Goal: Task Accomplishment & Management: Manage account settings

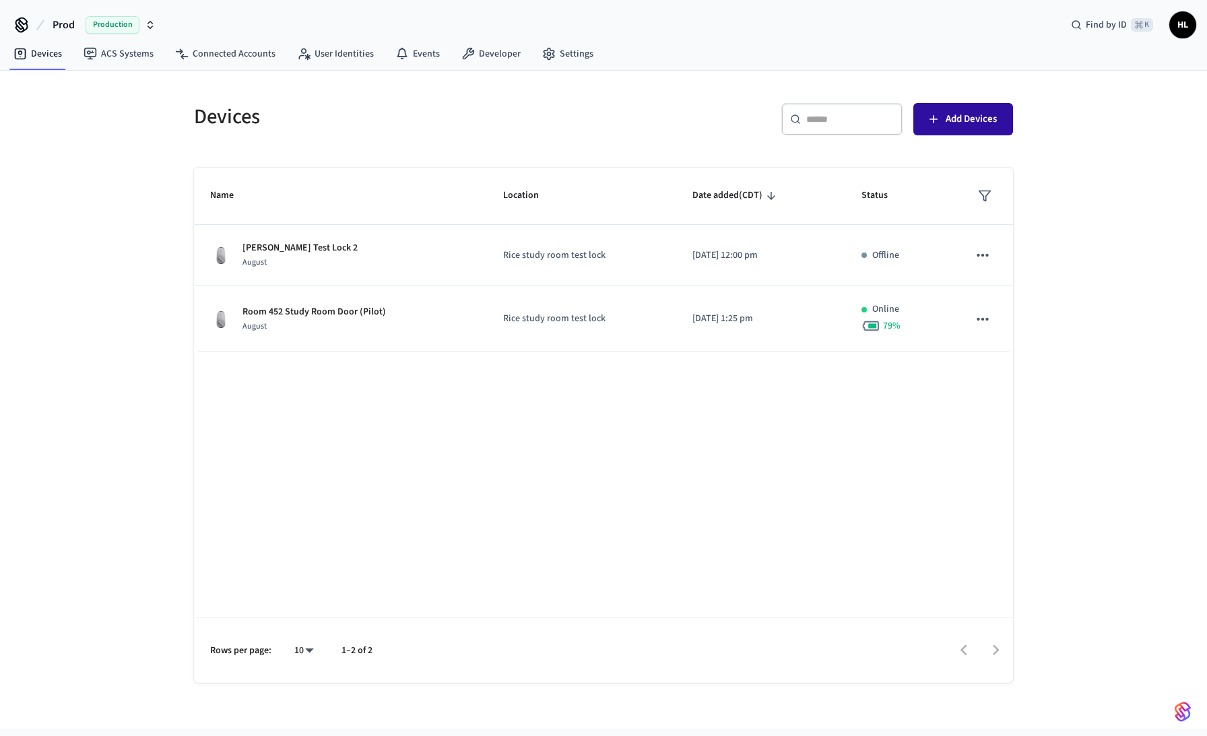
click at [992, 115] on span "Add Devices" at bounding box center [971, 119] width 51 height 18
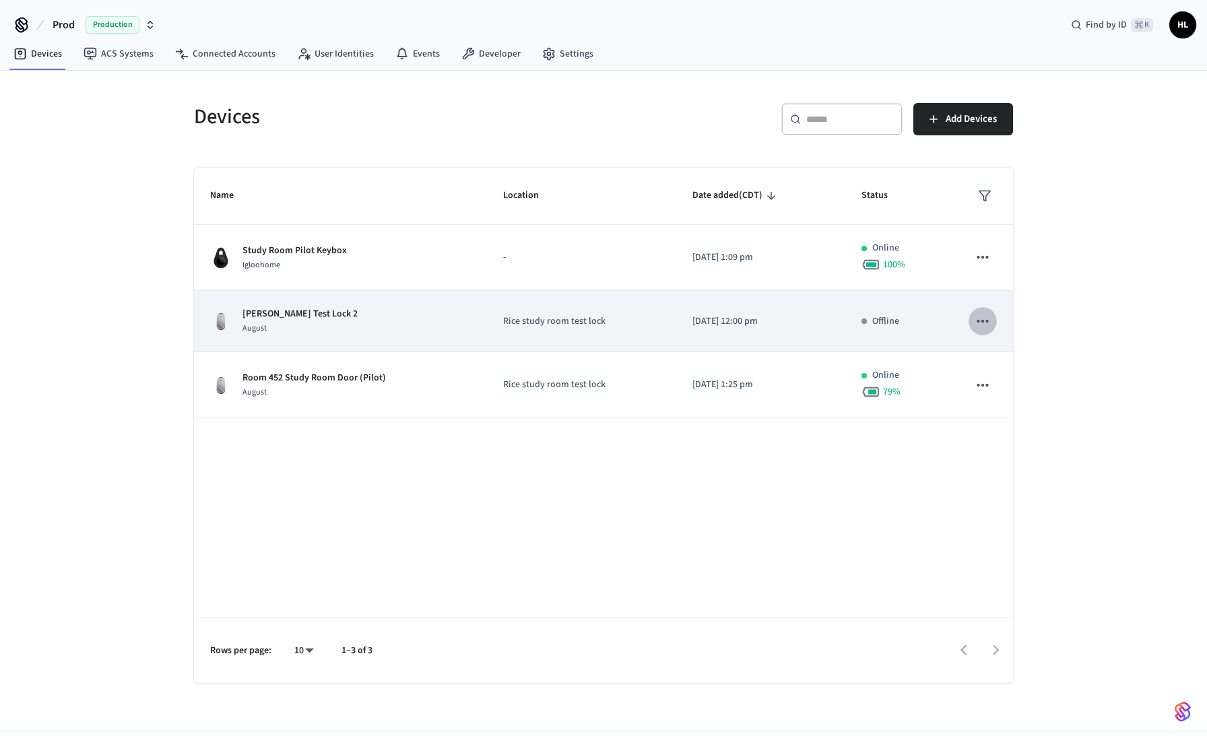
click at [988, 321] on icon "sticky table" at bounding box center [982, 321] width 11 height 3
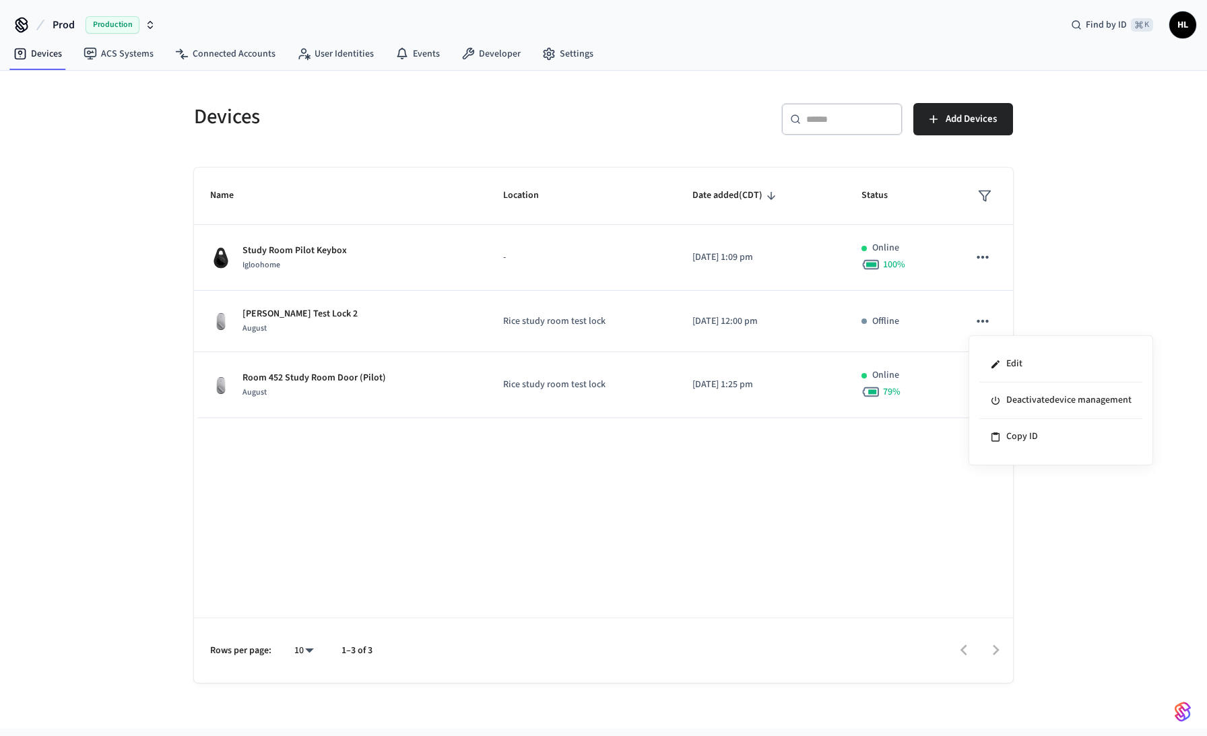
click at [910, 473] on div at bounding box center [603, 368] width 1207 height 736
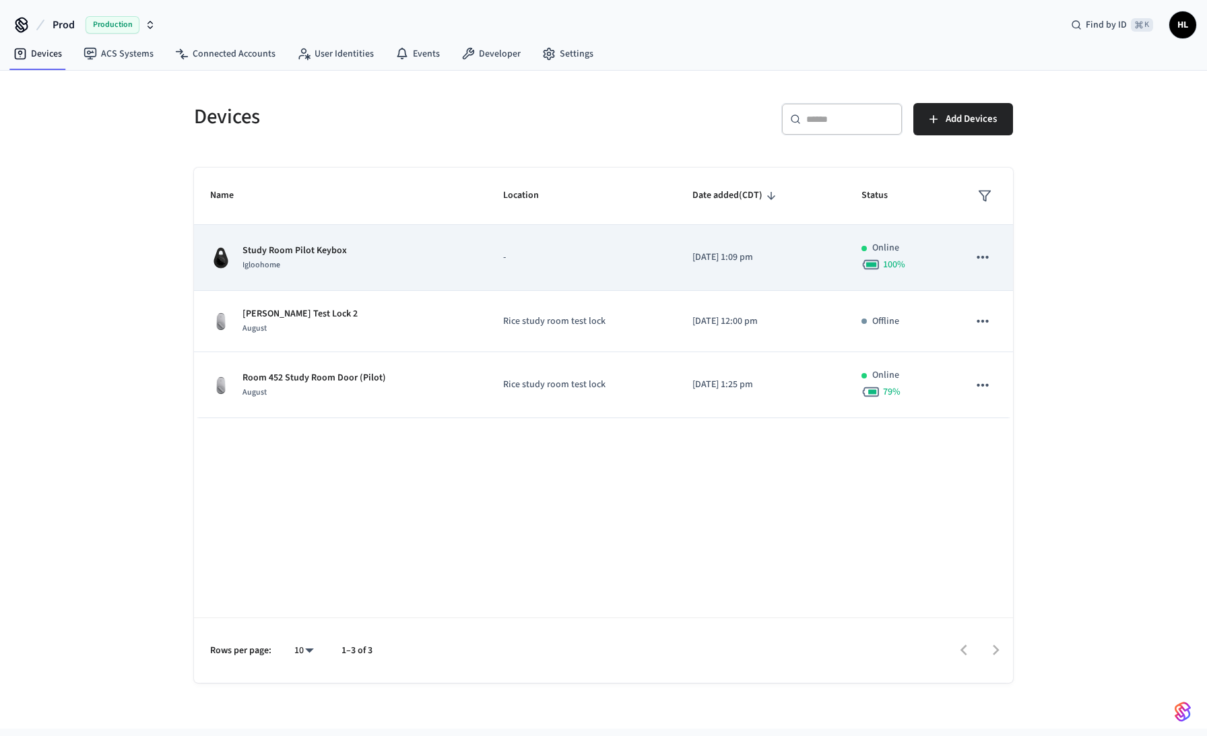
click at [986, 260] on icon "sticky table" at bounding box center [983, 258] width 18 height 18
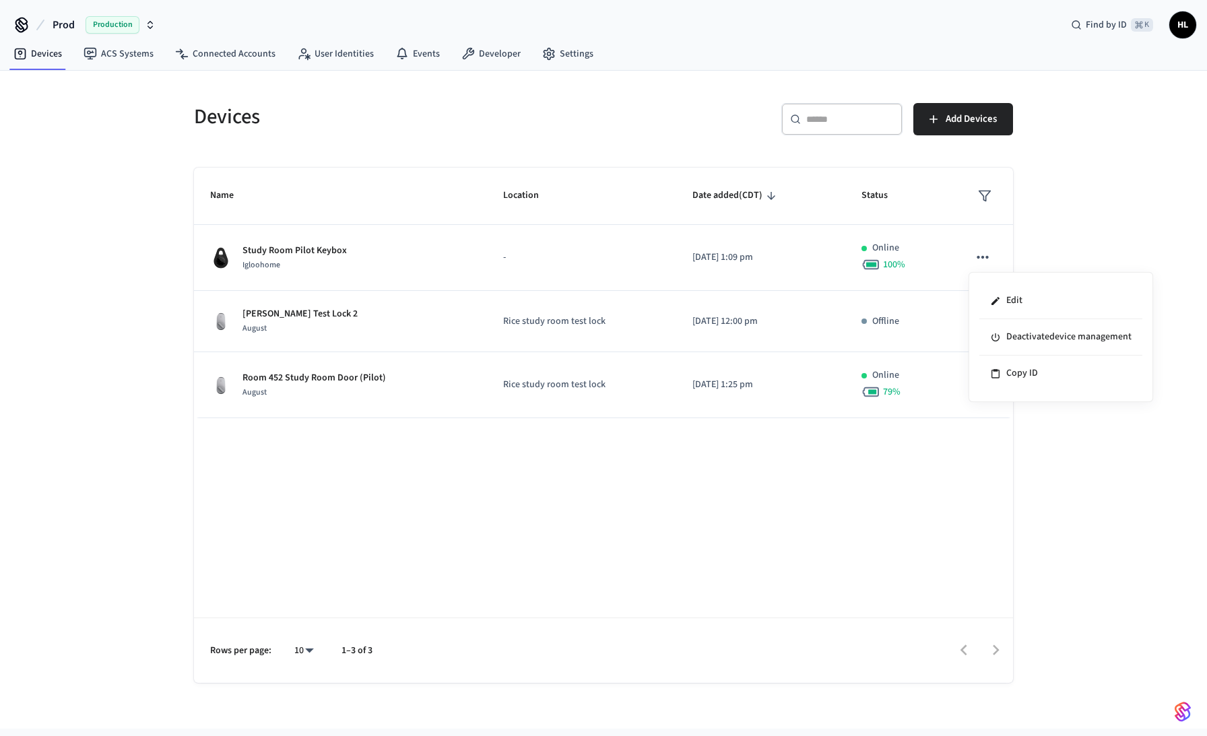
click at [461, 260] on div at bounding box center [603, 368] width 1207 height 736
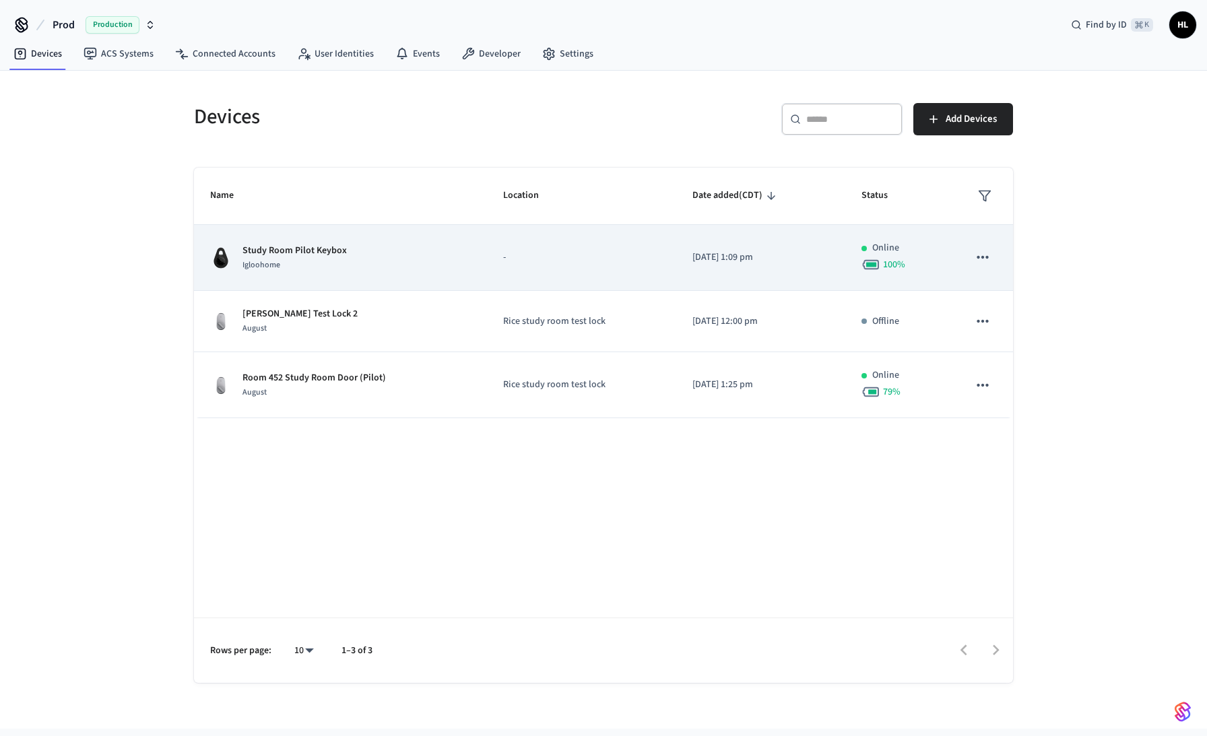
click at [268, 252] on p "Study Room Pilot Keybox" at bounding box center [295, 251] width 104 height 14
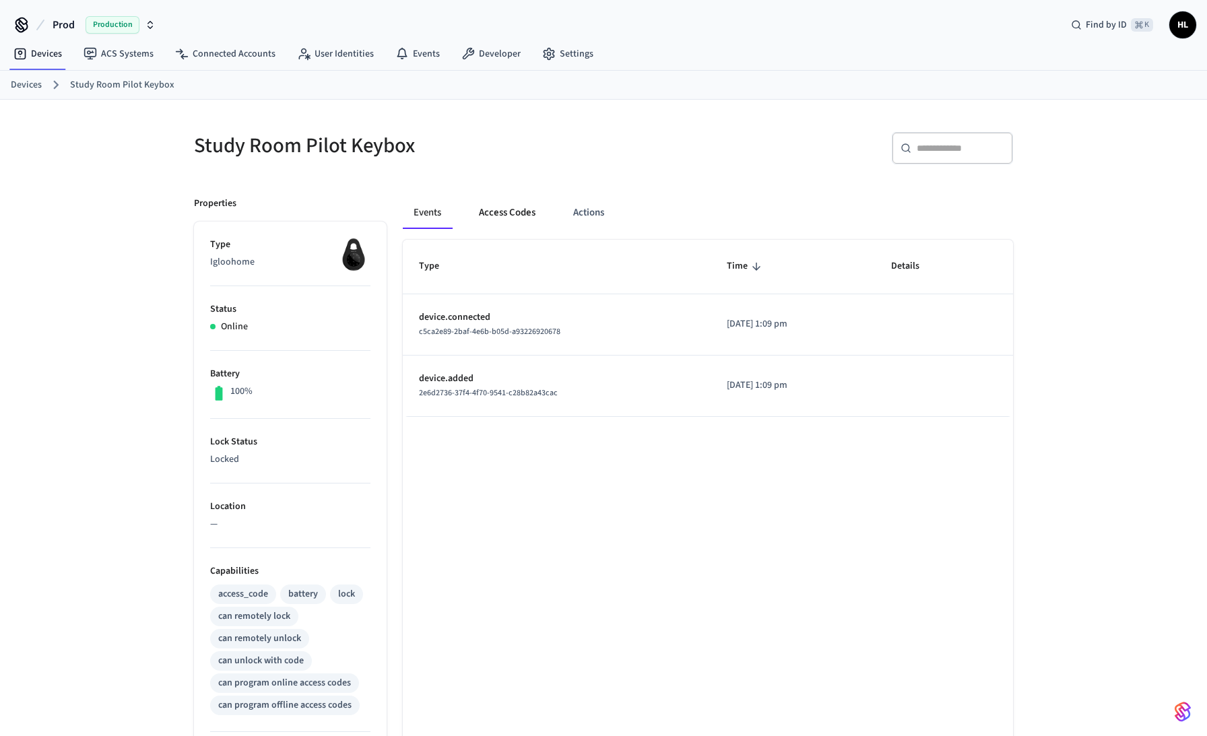
click at [519, 211] on button "Access Codes" at bounding box center [507, 213] width 78 height 32
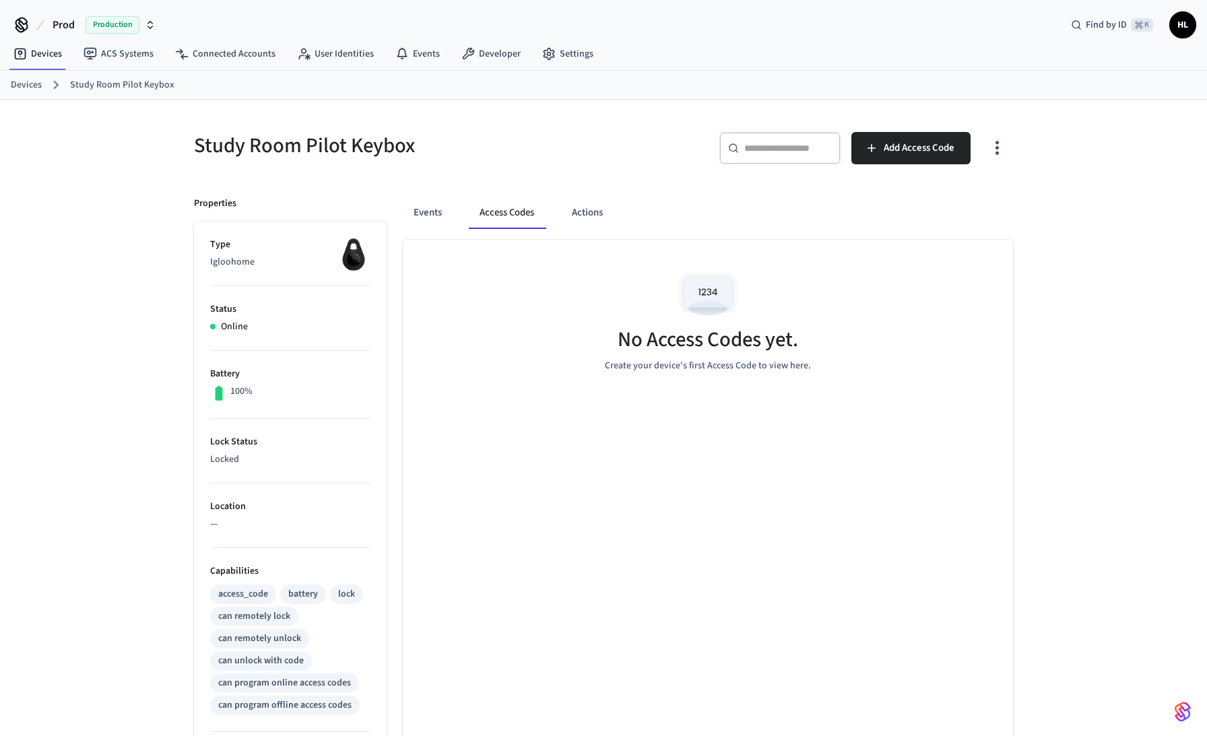
click at [705, 288] on img at bounding box center [708, 295] width 61 height 57
drag, startPoint x: 697, startPoint y: 354, endPoint x: 702, endPoint y: 366, distance: 13.3
click at [697, 354] on div "No Access Codes yet." at bounding box center [708, 342] width 181 height 33
click at [702, 367] on p "Create your device's first Access Code to view here." at bounding box center [708, 366] width 206 height 14
click at [734, 309] on img at bounding box center [708, 295] width 61 height 57
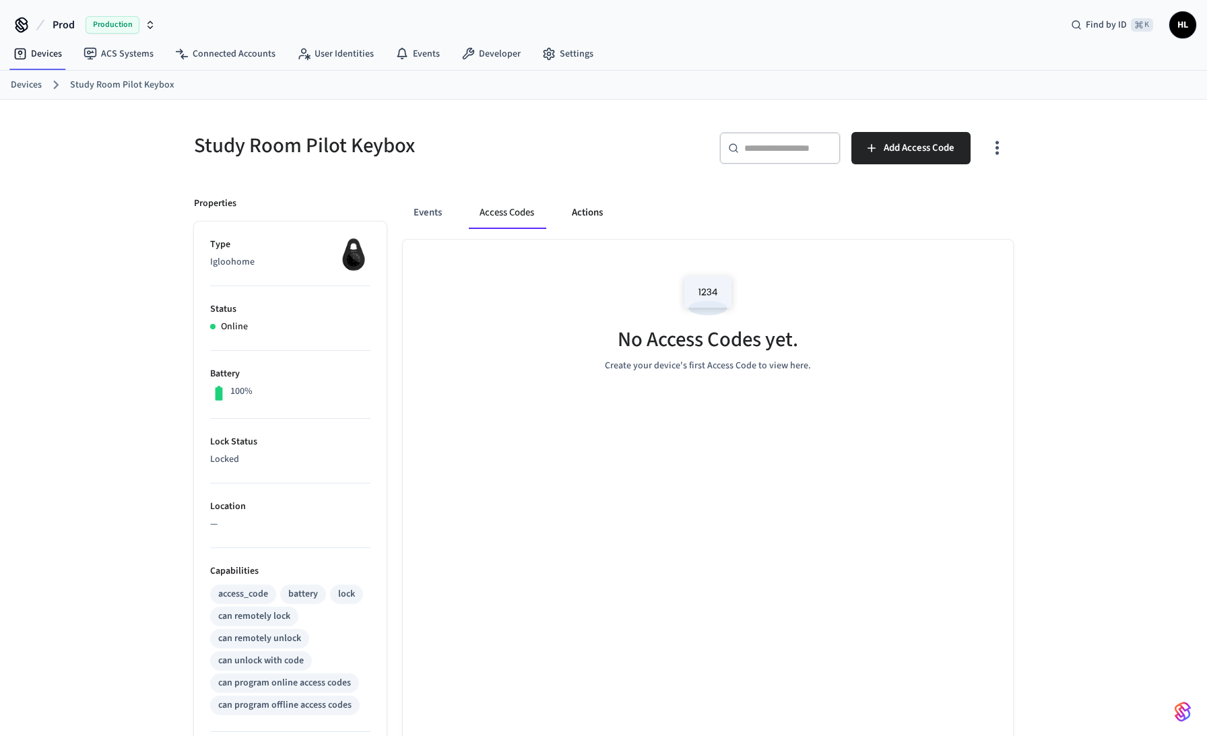
click at [588, 216] on button "Actions" at bounding box center [587, 213] width 53 height 32
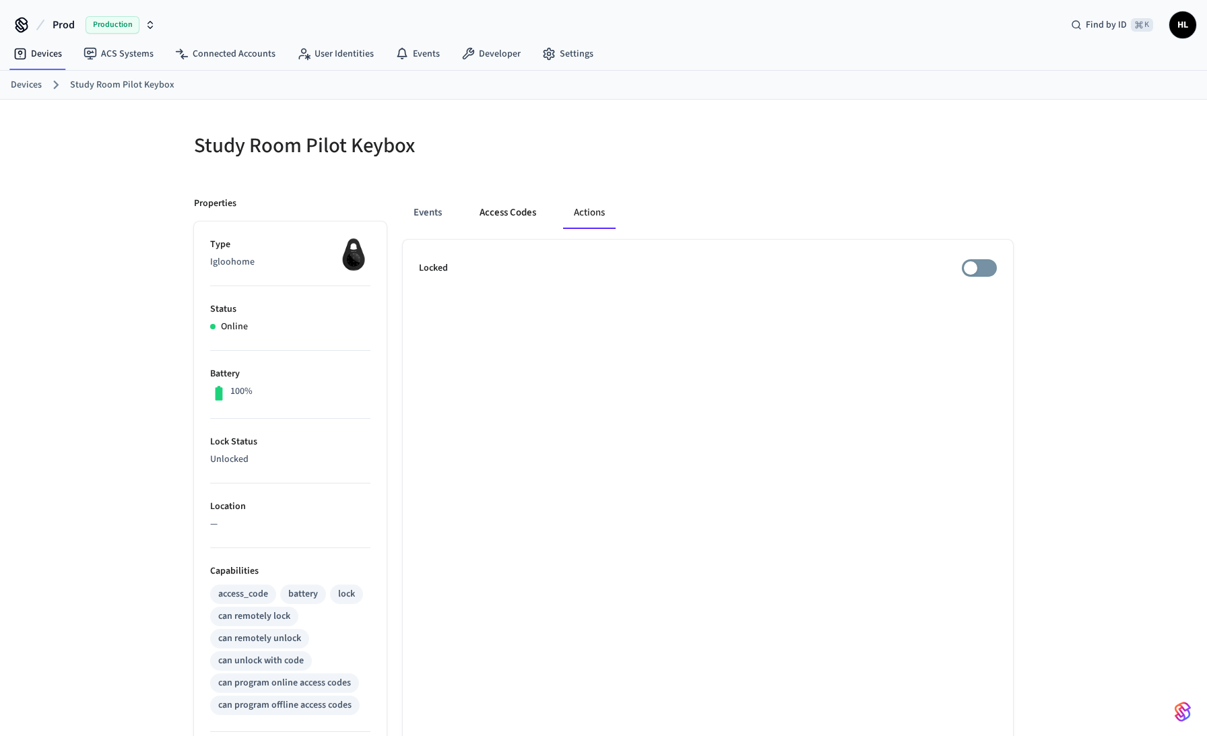
click at [513, 208] on button "Access Codes" at bounding box center [508, 213] width 78 height 32
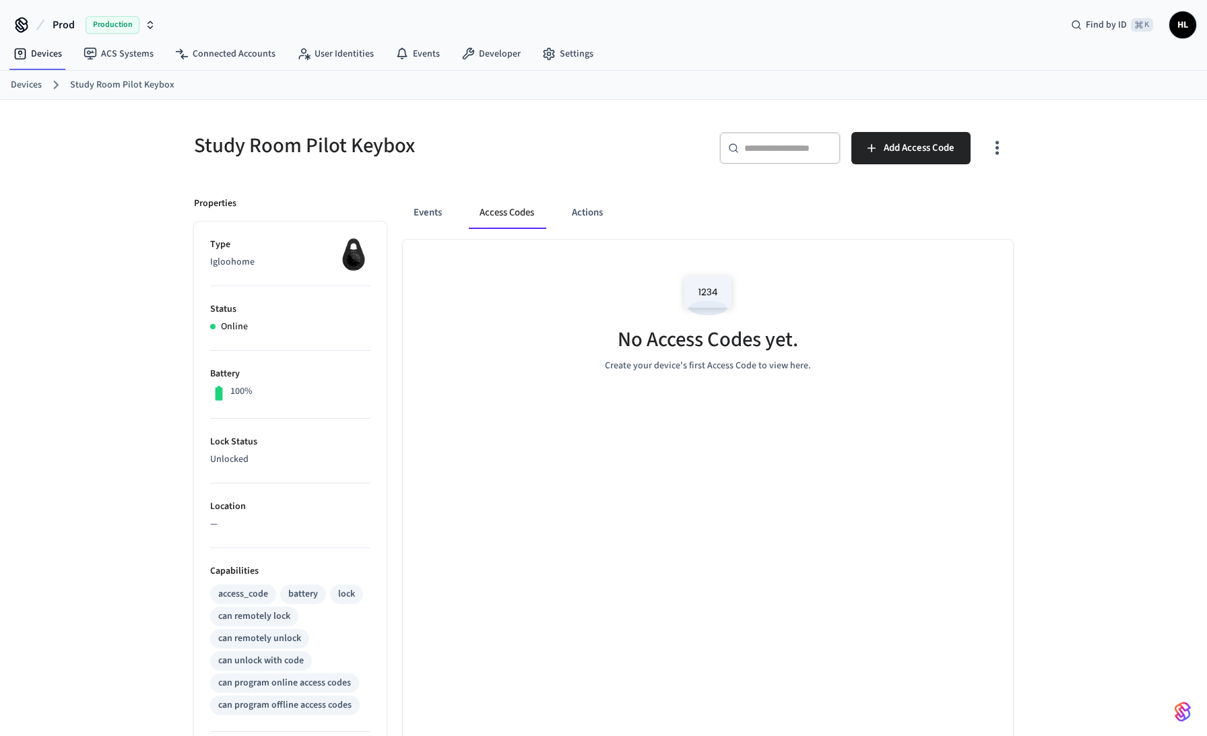
click at [708, 149] on div "​ ​ Add Access Code" at bounding box center [812, 153] width 401 height 43
click at [761, 154] on input "text" at bounding box center [788, 147] width 88 height 13
type input "****"
click at [930, 150] on span "Add Access Code" at bounding box center [919, 148] width 71 height 18
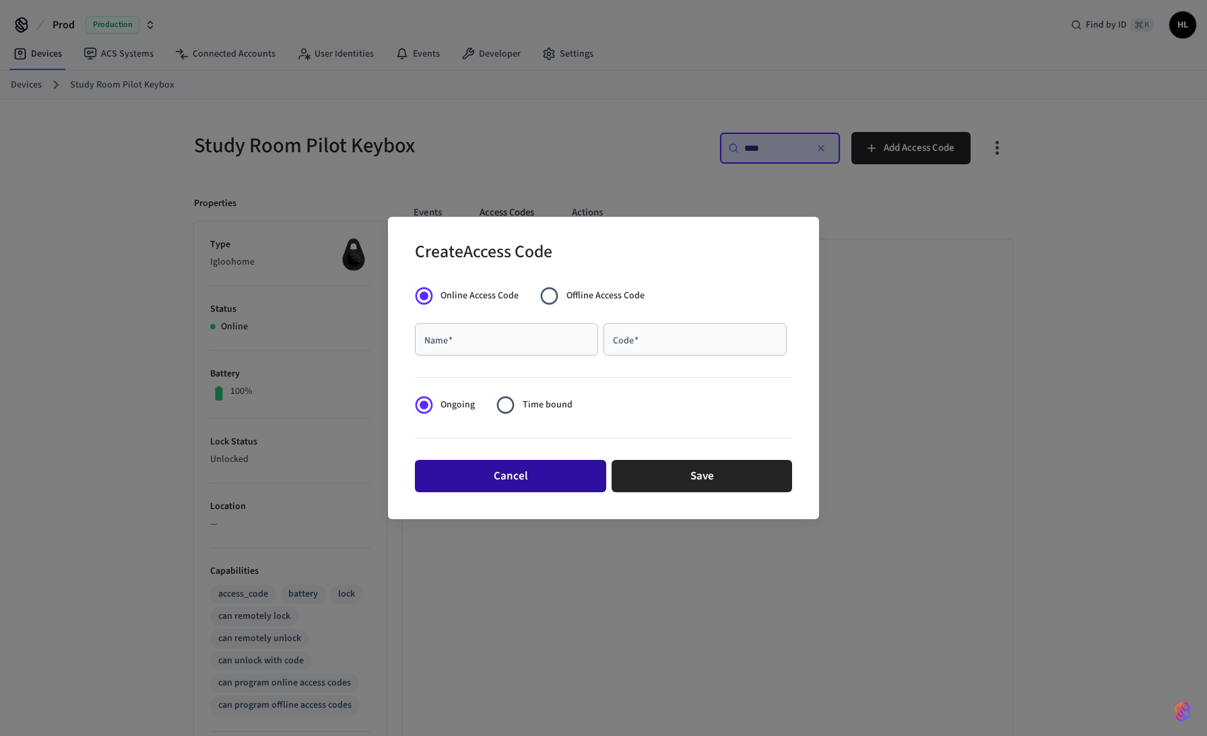
click at [535, 477] on button "Cancel" at bounding box center [510, 476] width 191 height 32
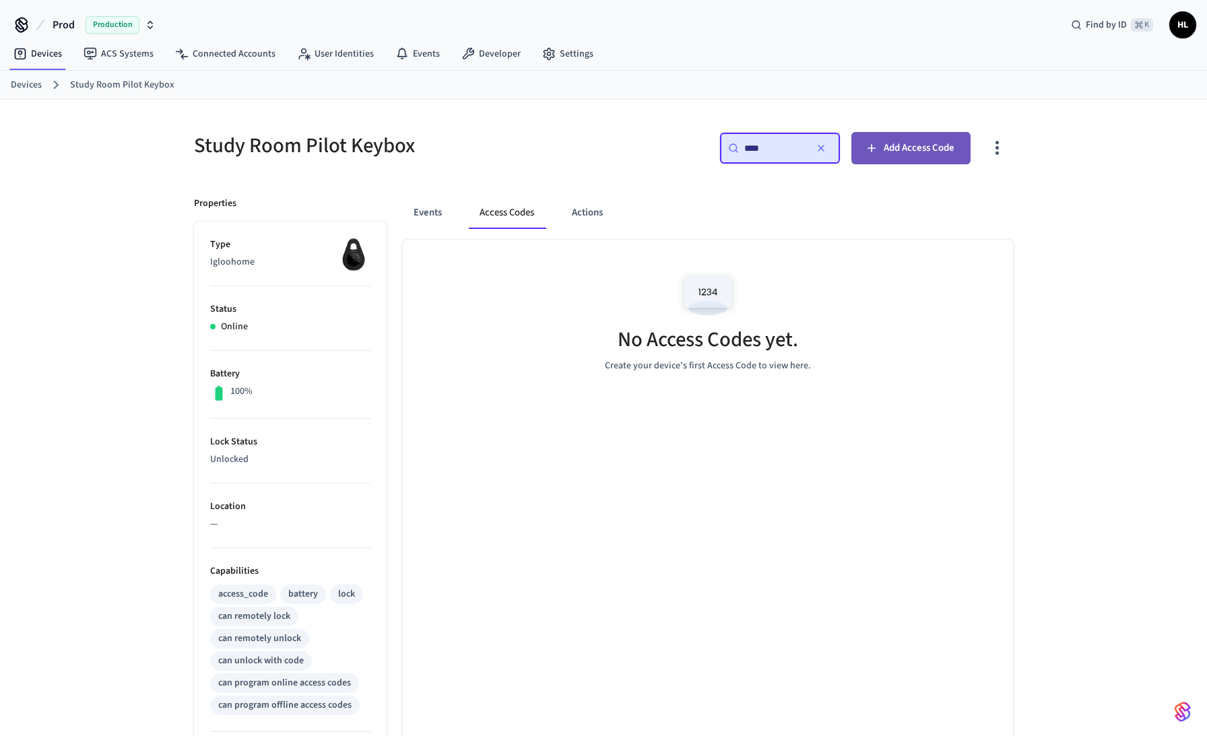
click at [885, 145] on span "Add Access Code" at bounding box center [919, 148] width 71 height 18
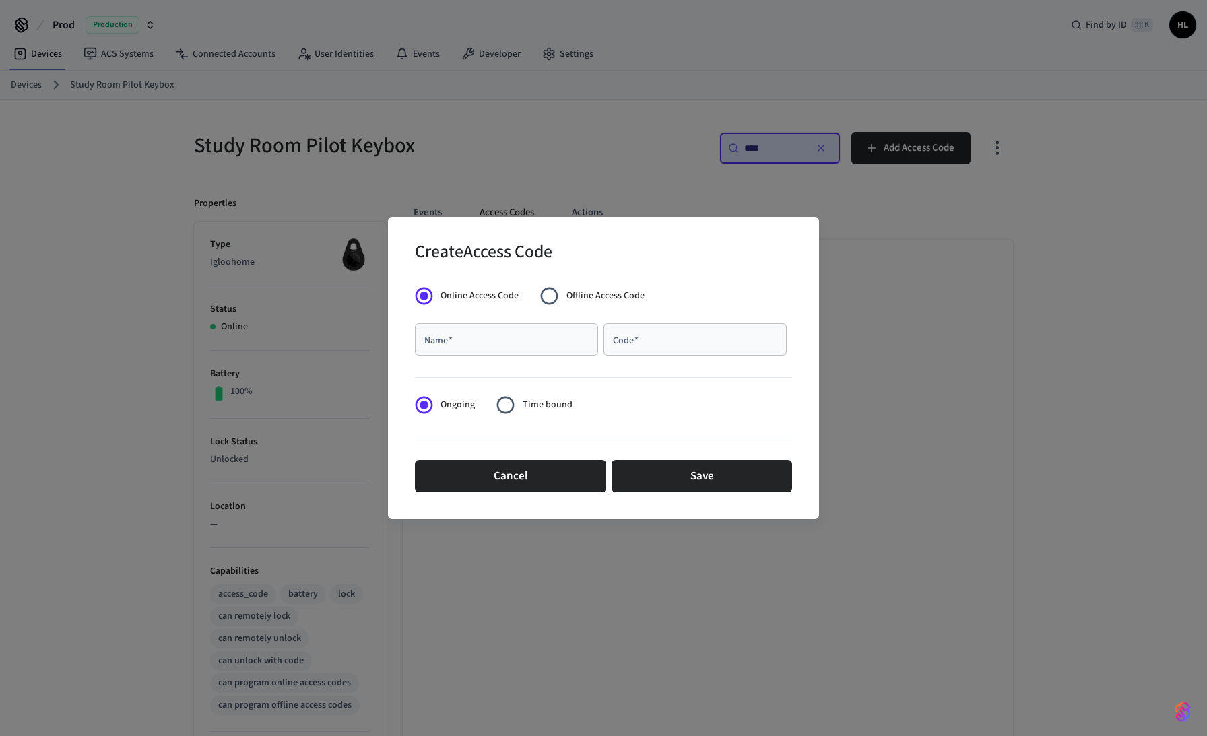
click at [519, 340] on input "Name   *" at bounding box center [506, 339] width 167 height 13
type input "******"
click at [720, 345] on input "Code   *" at bounding box center [695, 339] width 167 height 13
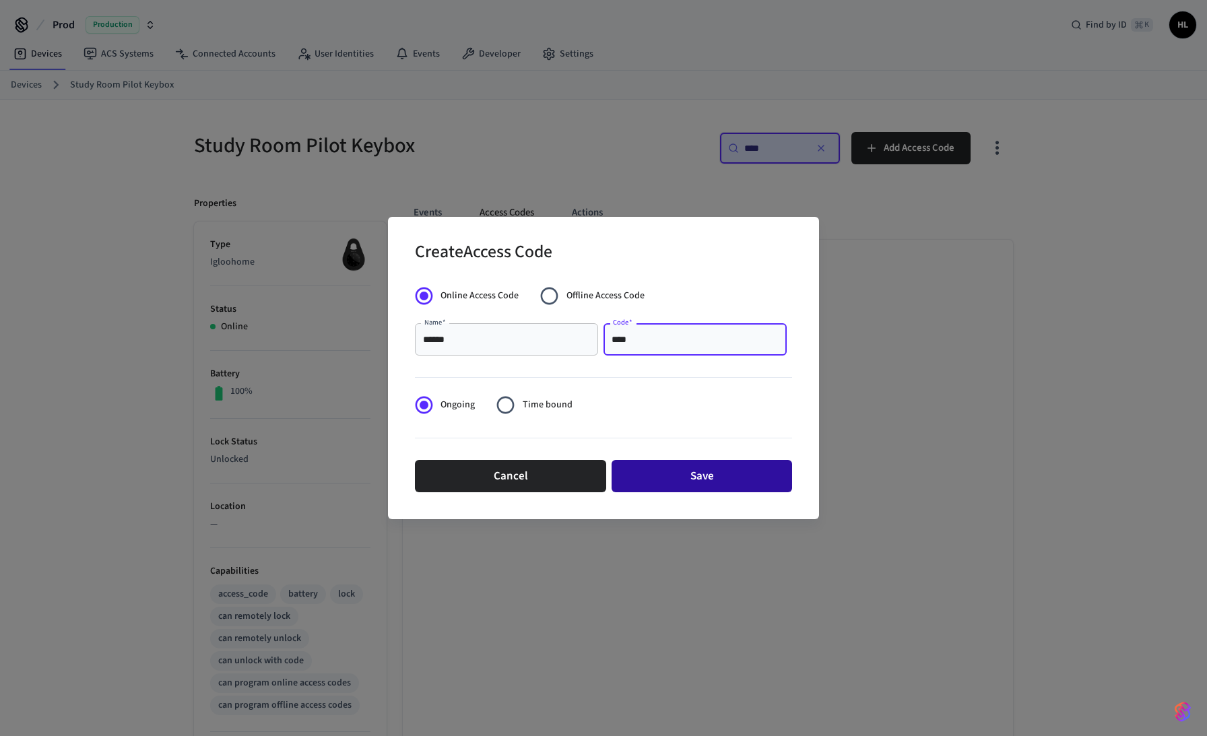
type input "****"
click at [734, 482] on button "Save" at bounding box center [702, 476] width 181 height 32
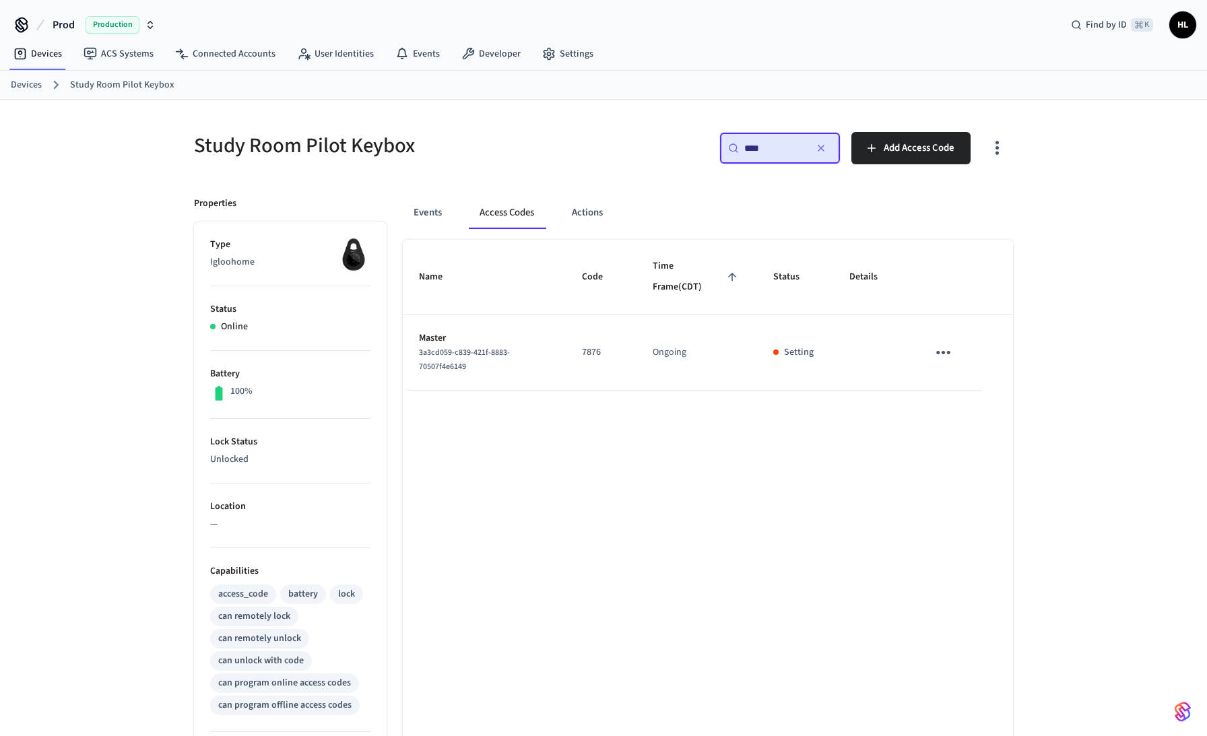
click at [781, 355] on div "Setting" at bounding box center [795, 353] width 44 height 14
click at [943, 350] on icon "sticky table" at bounding box center [943, 352] width 21 height 21
click at [845, 391] on div at bounding box center [603, 368] width 1207 height 736
click at [938, 359] on icon "sticky table" at bounding box center [943, 352] width 21 height 21
click at [964, 387] on icon at bounding box center [960, 392] width 11 height 11
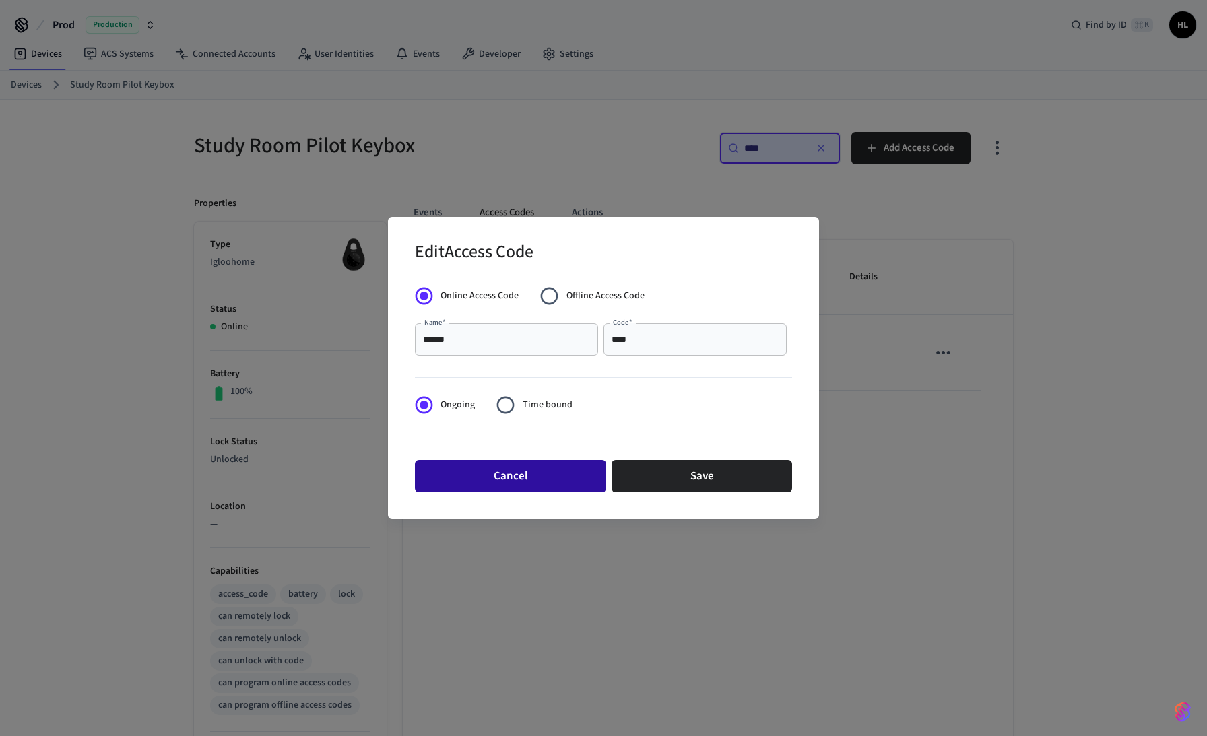
click at [536, 476] on button "Cancel" at bounding box center [510, 476] width 191 height 32
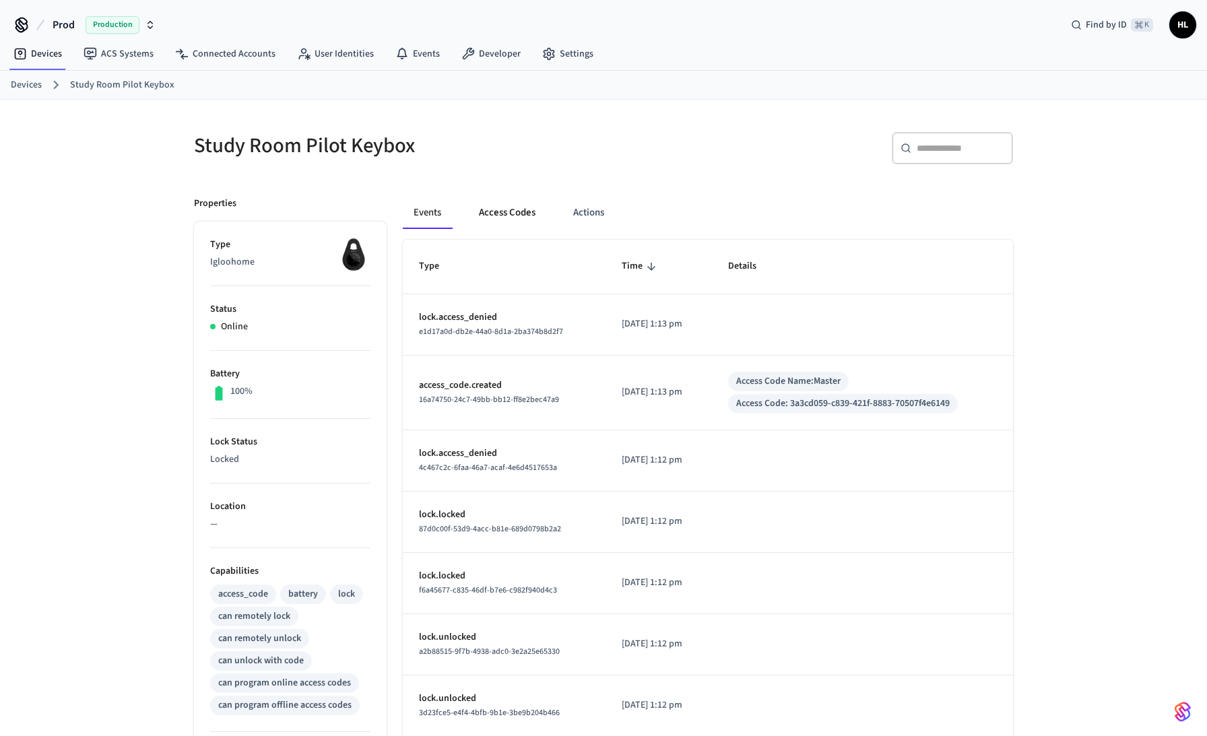
click at [509, 220] on button "Access Codes" at bounding box center [507, 213] width 78 height 32
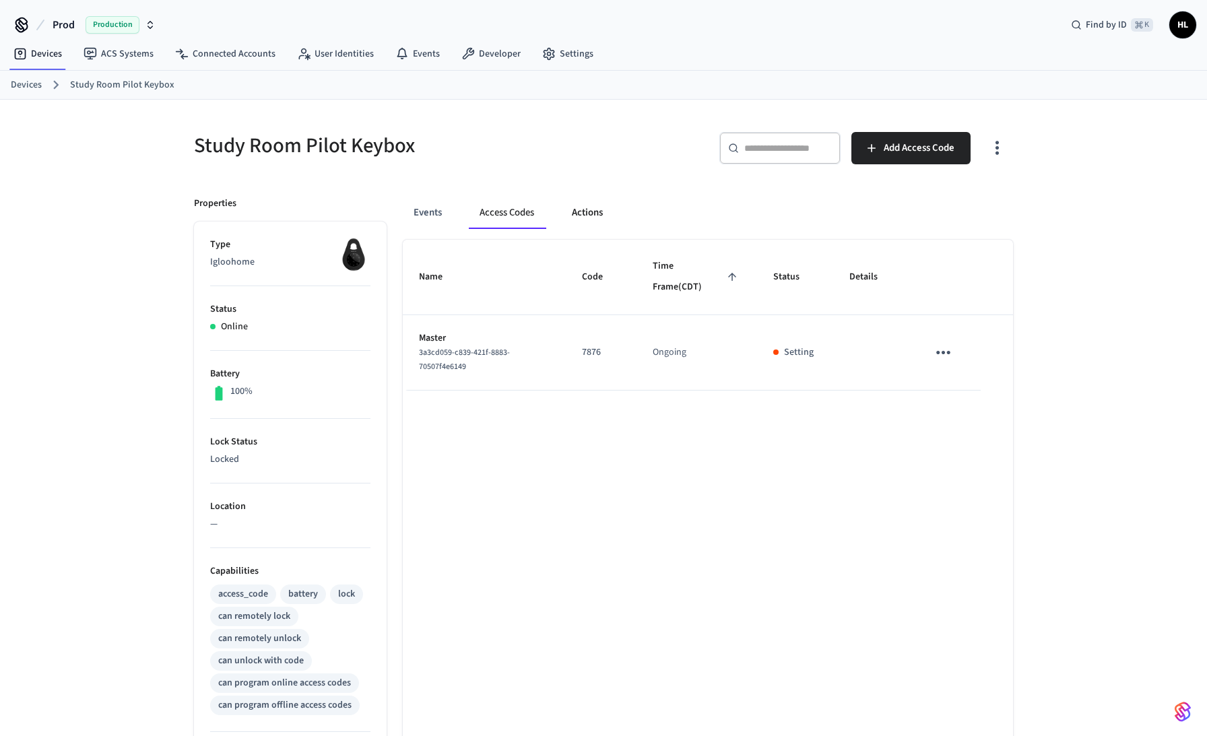
click at [590, 215] on button "Actions" at bounding box center [587, 213] width 53 height 32
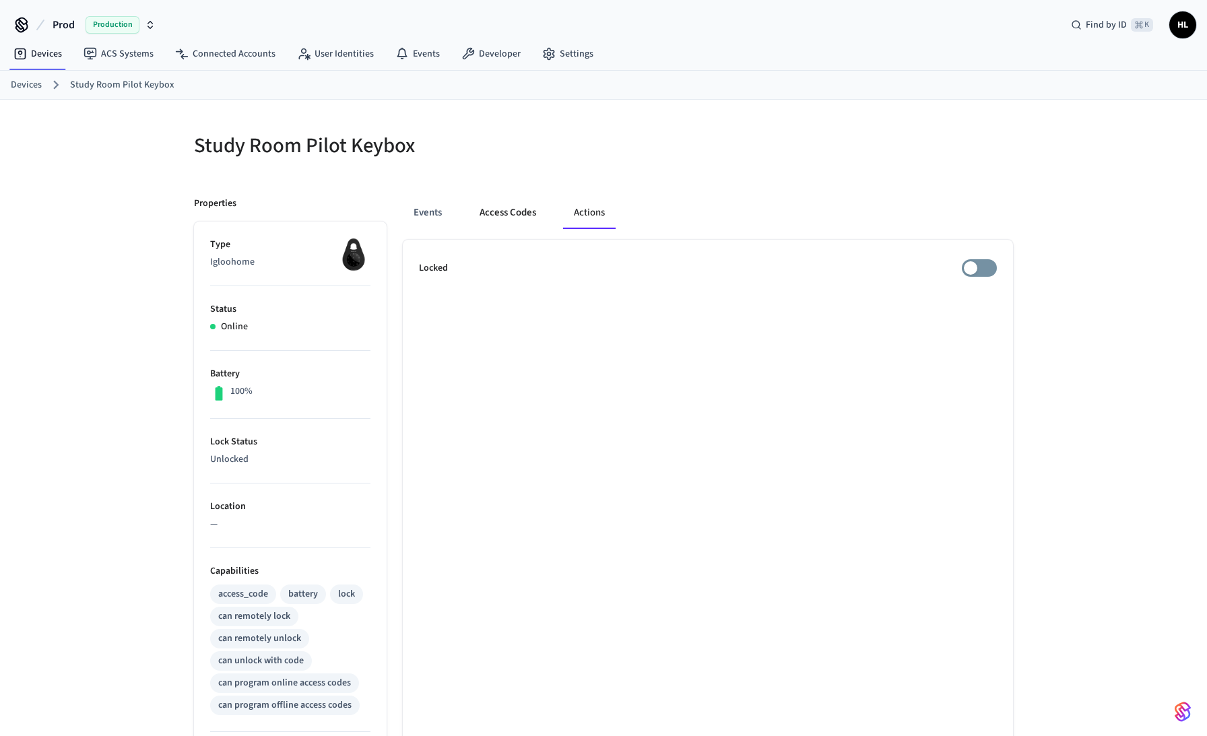
click at [531, 224] on button "Access Codes" at bounding box center [508, 213] width 78 height 32
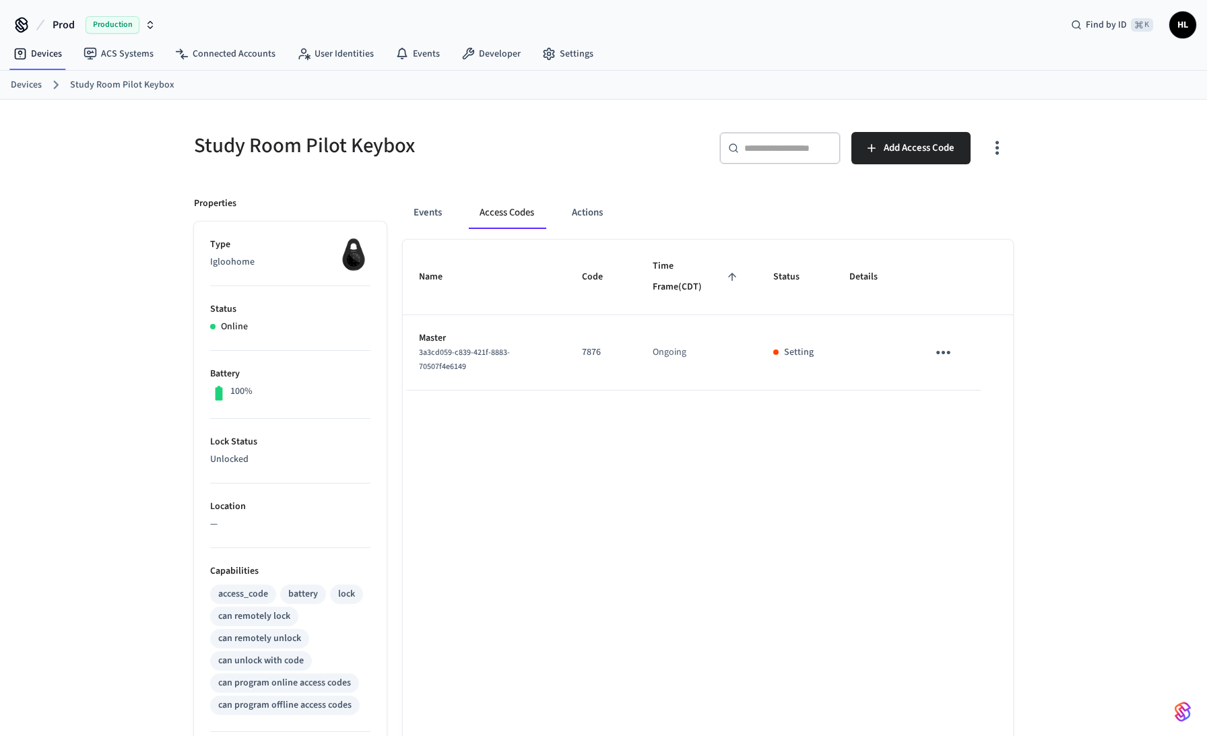
click at [788, 351] on p "Setting" at bounding box center [799, 353] width 30 height 14
drag, startPoint x: 965, startPoint y: 345, endPoint x: 945, endPoint y: 352, distance: 21.5
click at [963, 346] on td "sticky table" at bounding box center [945, 352] width 69 height 75
click at [945, 352] on icon "sticky table" at bounding box center [943, 352] width 21 height 21
click at [734, 451] on div at bounding box center [603, 368] width 1207 height 736
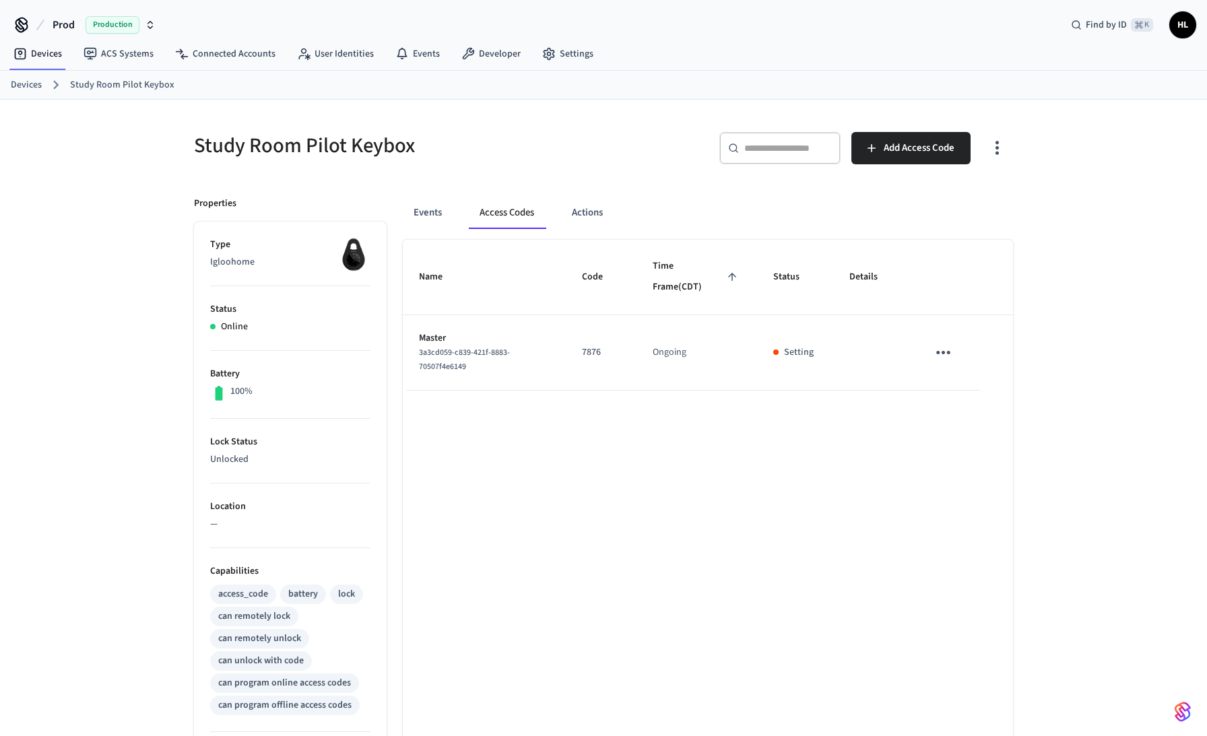
click at [590, 350] on p "7876" at bounding box center [601, 353] width 38 height 14
click at [585, 208] on button "Actions" at bounding box center [587, 213] width 53 height 32
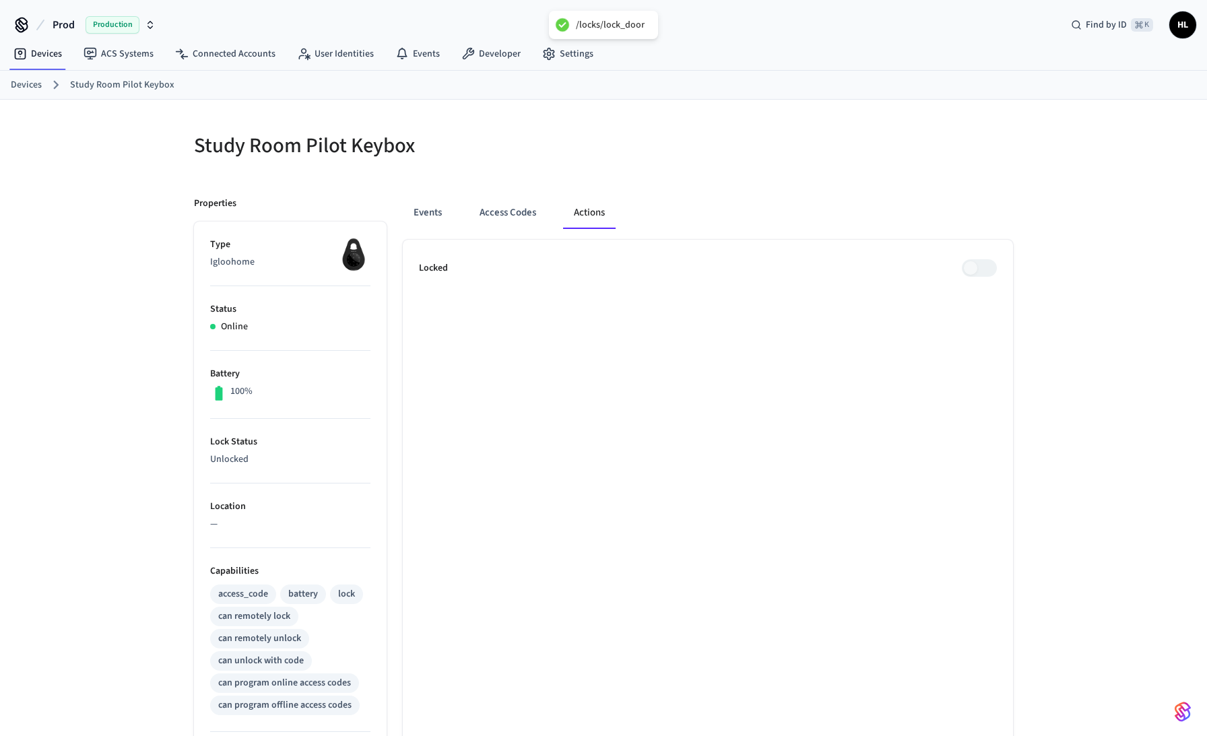
click at [967, 267] on span at bounding box center [979, 268] width 35 height 18
click at [445, 212] on button "Events" at bounding box center [428, 213] width 50 height 32
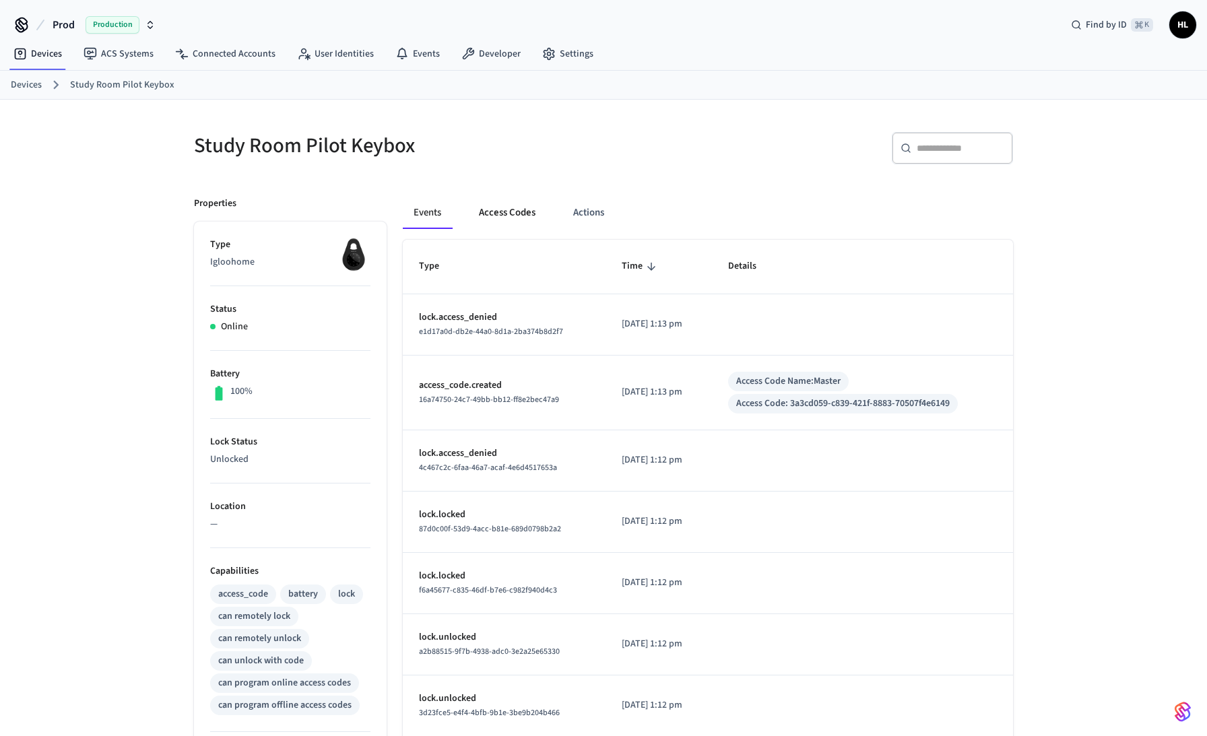
click at [492, 212] on button "Access Codes" at bounding box center [507, 213] width 78 height 32
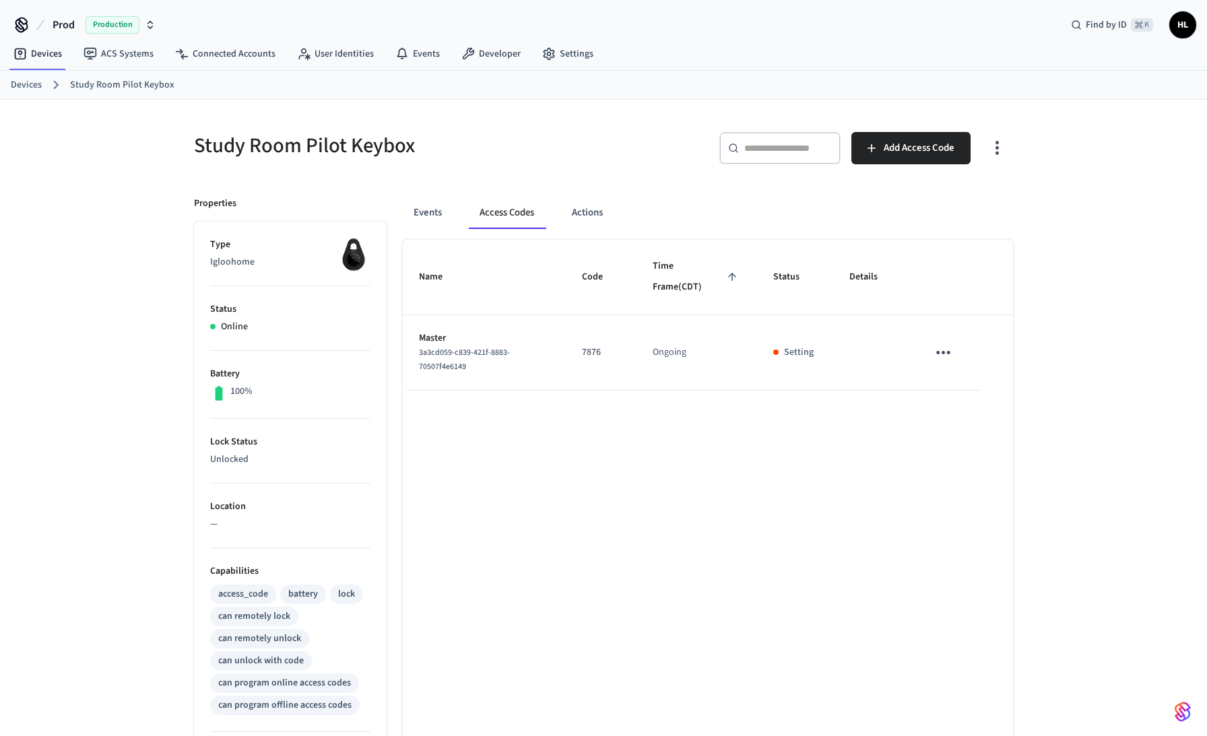
click at [796, 351] on p "Setting" at bounding box center [799, 353] width 30 height 14
click at [939, 356] on icon "sticky table" at bounding box center [943, 352] width 21 height 21
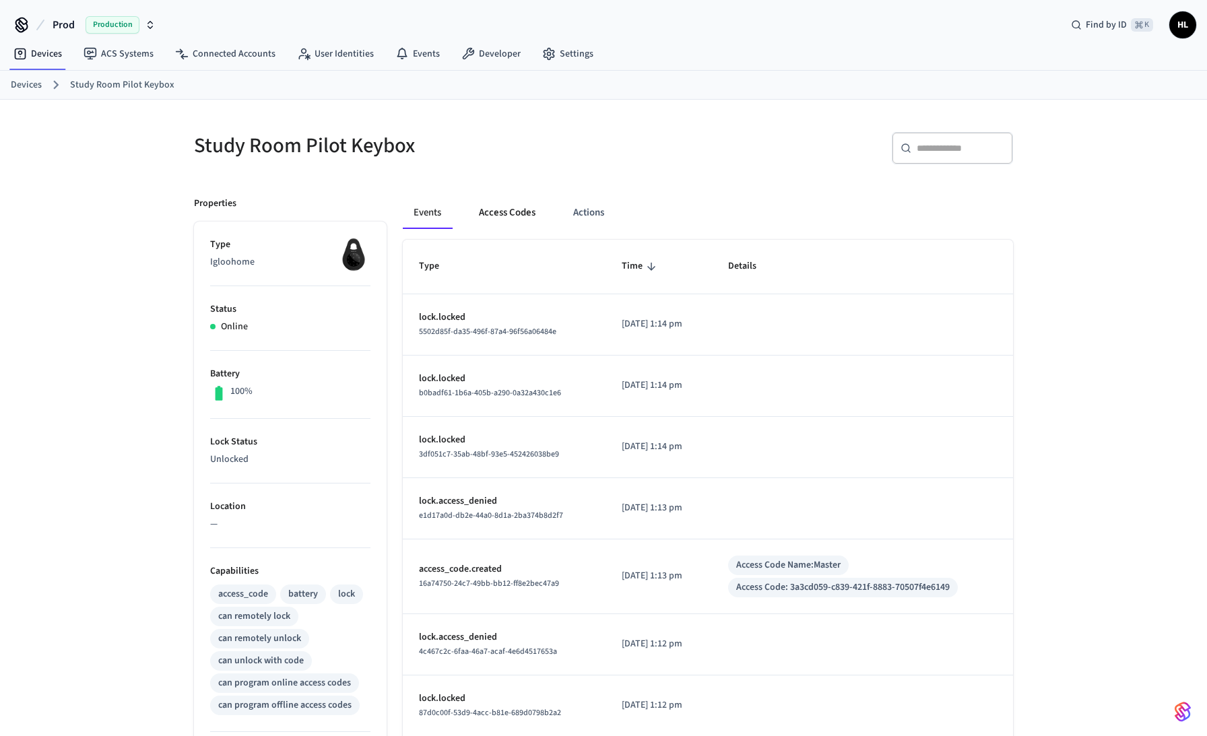
click at [538, 214] on button "Access Codes" at bounding box center [507, 213] width 78 height 32
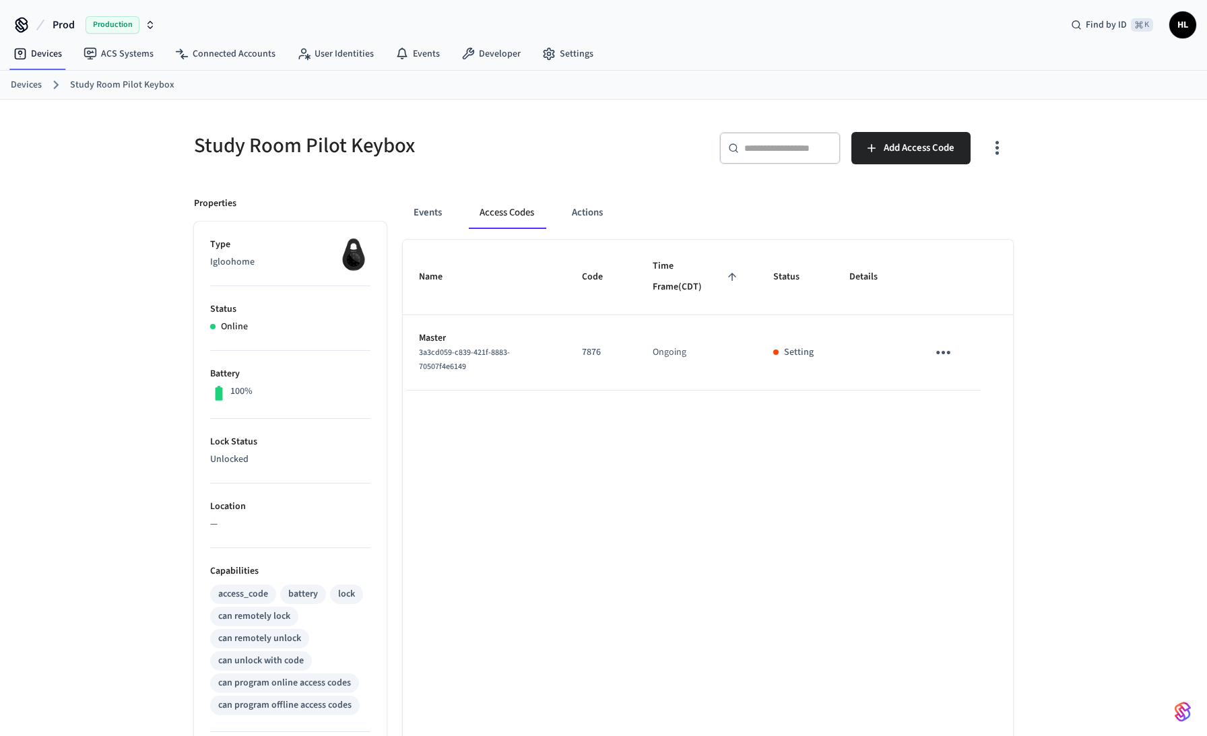
click at [802, 356] on p "Setting" at bounding box center [799, 353] width 30 height 14
click at [956, 349] on button "sticky table" at bounding box center [944, 353] width 32 height 32
click at [966, 393] on li "Edit" at bounding box center [970, 397] width 64 height 36
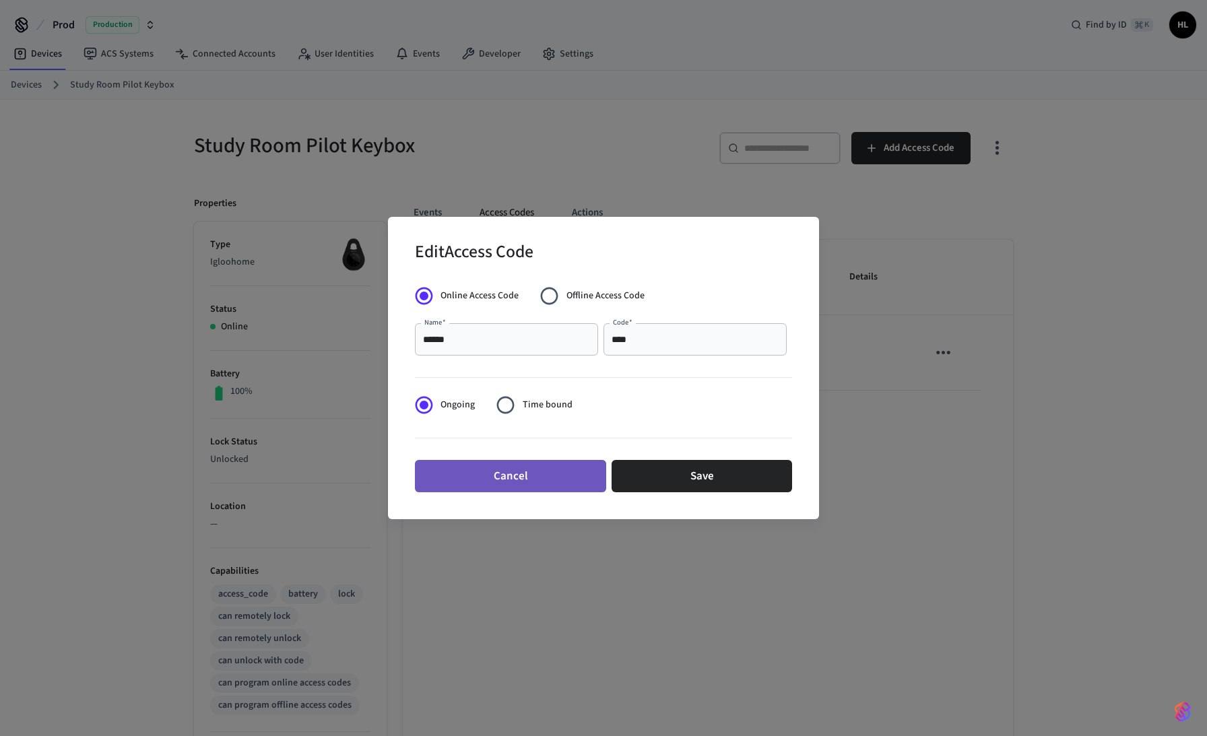
click at [539, 466] on button "Cancel" at bounding box center [510, 476] width 191 height 32
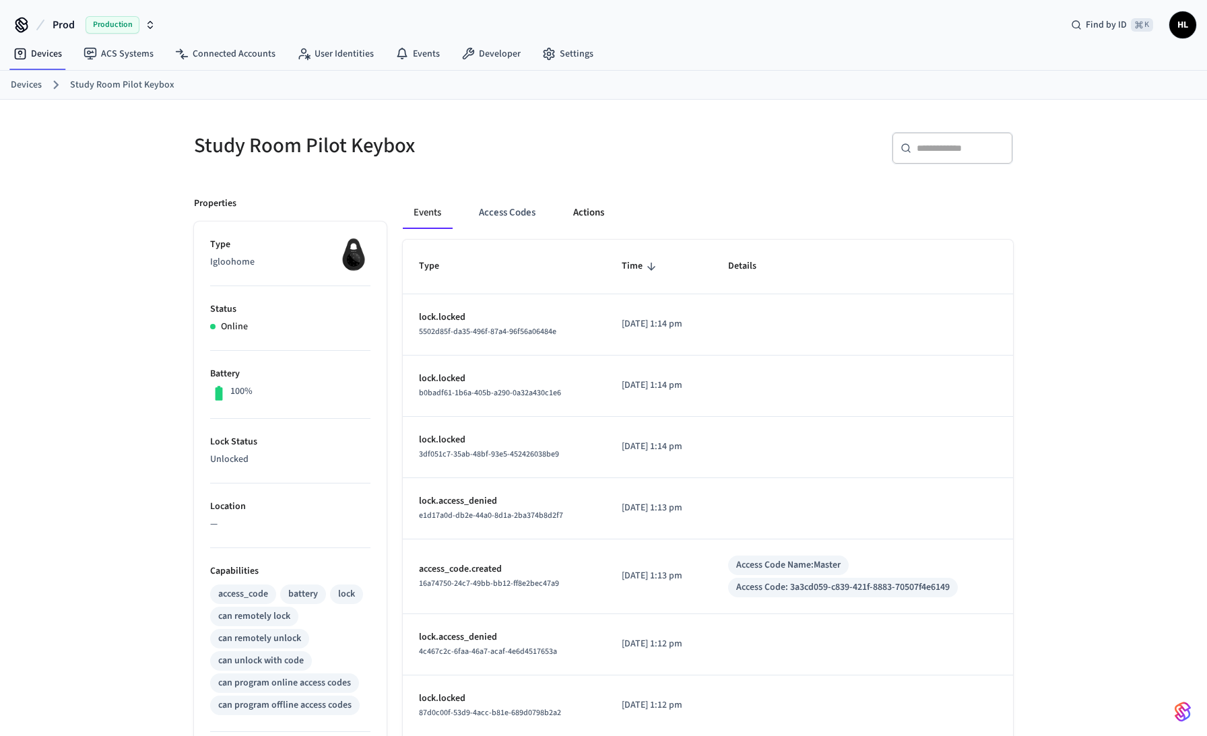
scroll to position [3, 0]
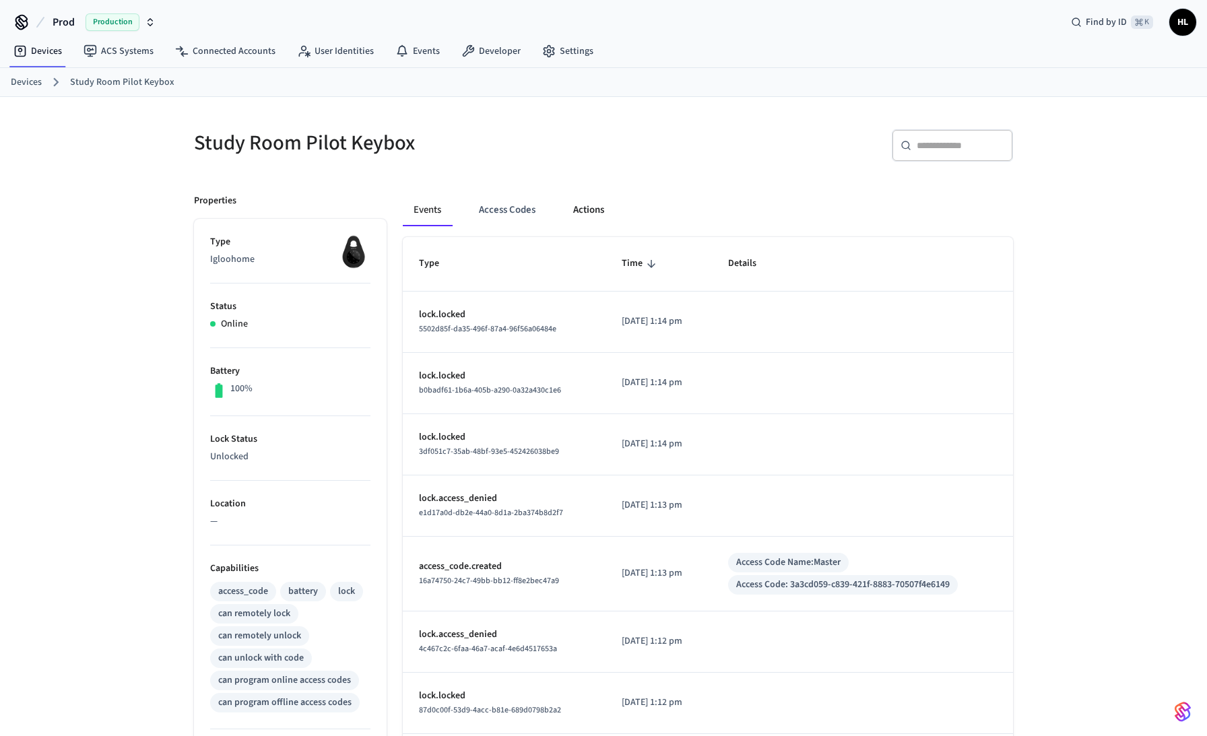
click at [585, 224] on button "Actions" at bounding box center [588, 210] width 53 height 32
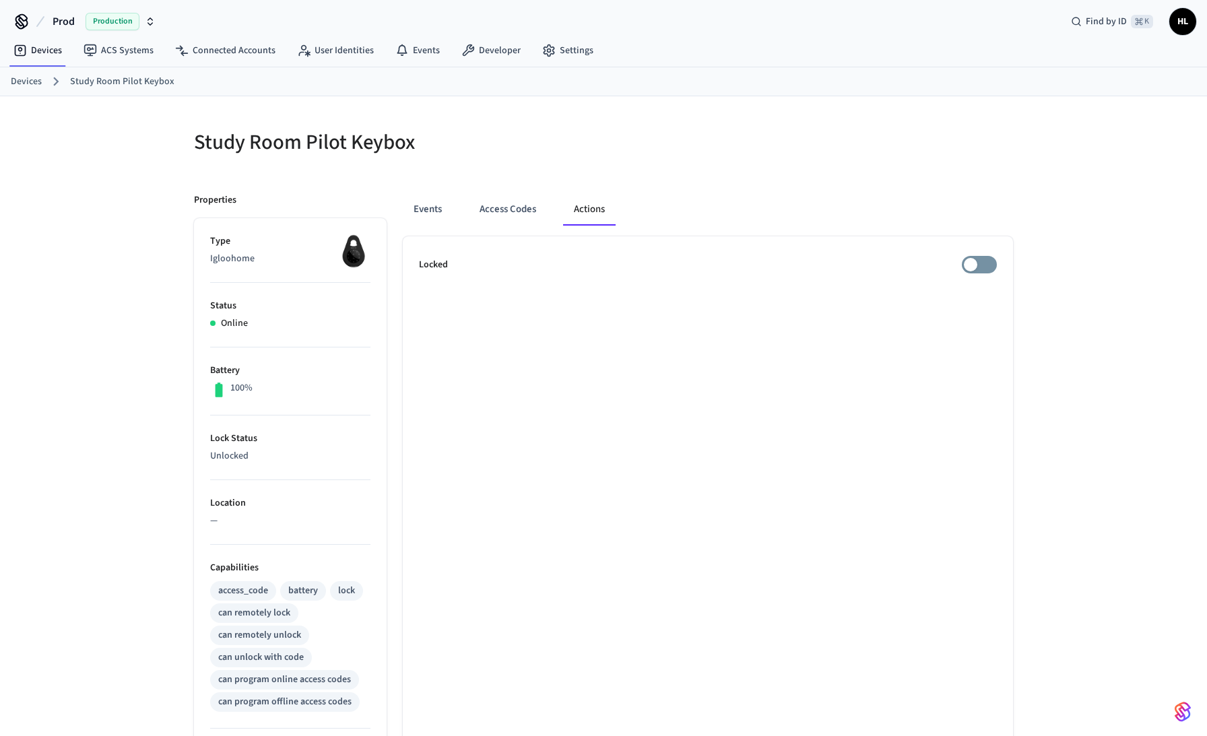
drag, startPoint x: 451, startPoint y: 257, endPoint x: 426, endPoint y: 263, distance: 26.3
click at [451, 257] on div "Locked" at bounding box center [708, 265] width 578 height 18
click at [426, 263] on p "Locked" at bounding box center [433, 265] width 29 height 14
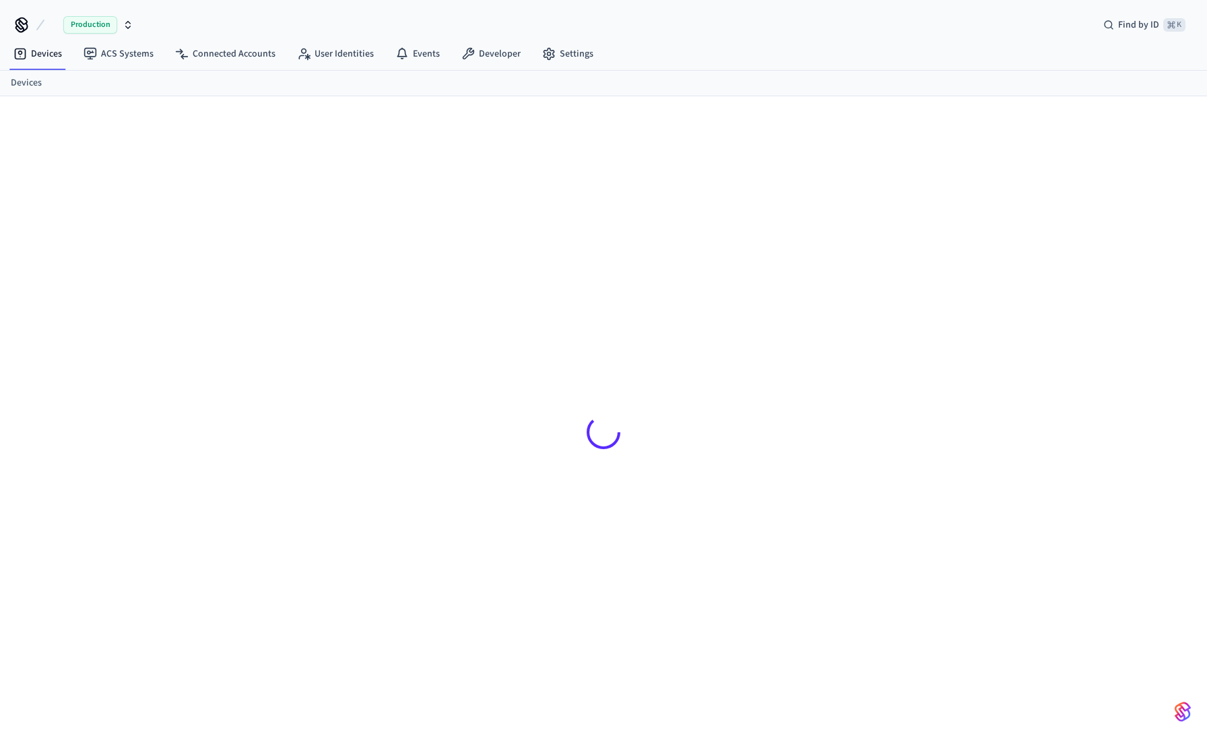
scroll to position [3, 0]
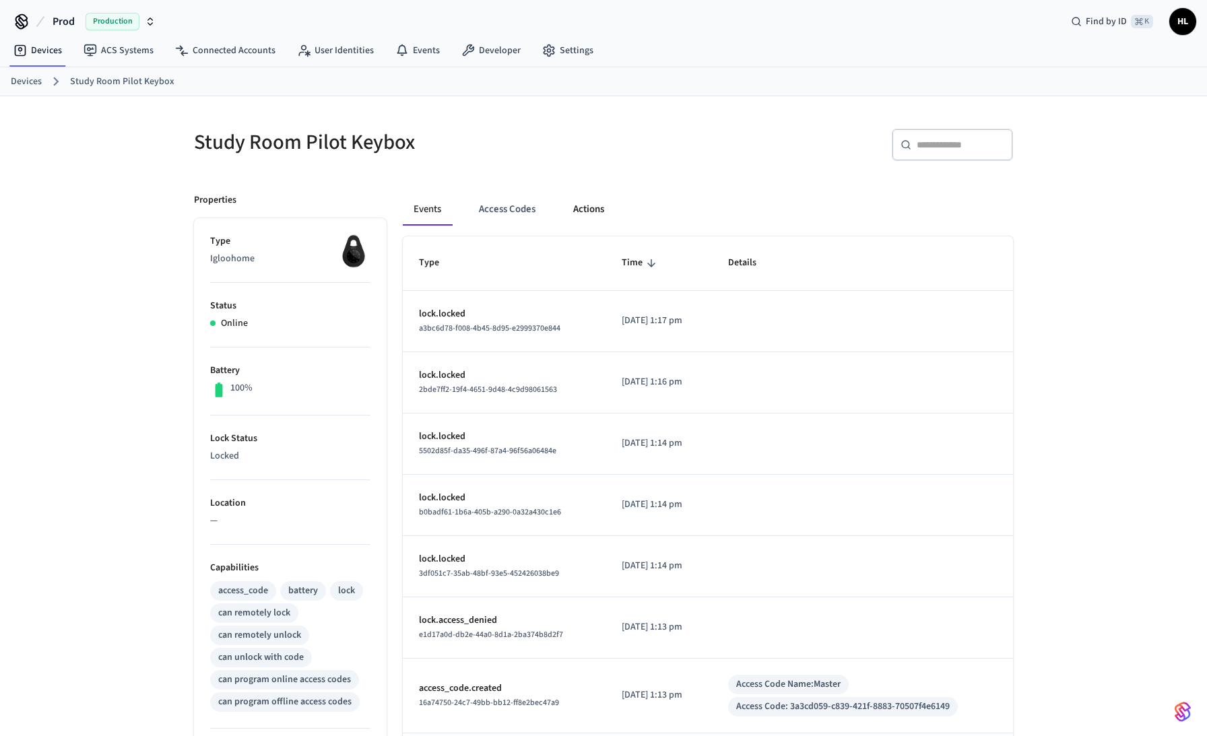
click at [582, 204] on button "Actions" at bounding box center [588, 209] width 53 height 32
